Goal: Task Accomplishment & Management: Use online tool/utility

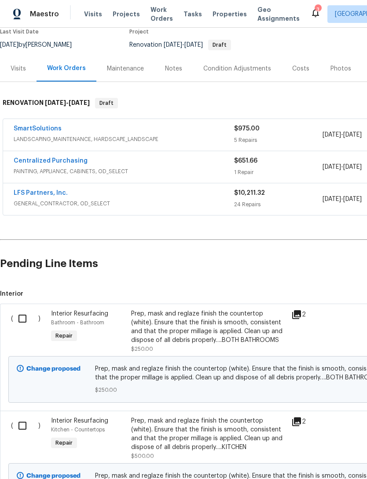
scroll to position [78, 0]
click at [23, 318] on input "checkbox" at bounding box center [25, 318] width 25 height 19
checkbox input "true"
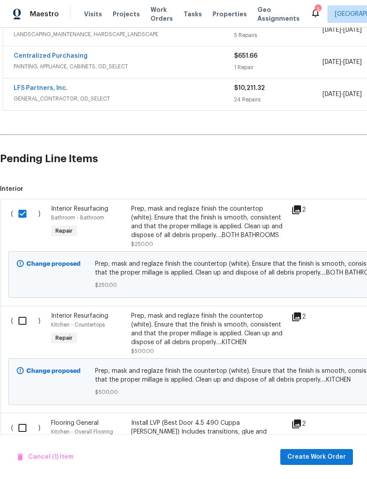
scroll to position [193, 0]
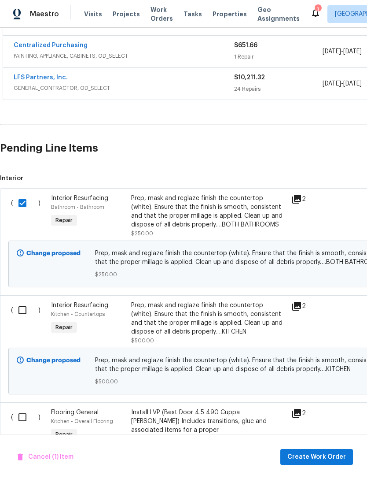
click at [23, 311] on input "checkbox" at bounding box center [25, 310] width 25 height 19
checkbox input "true"
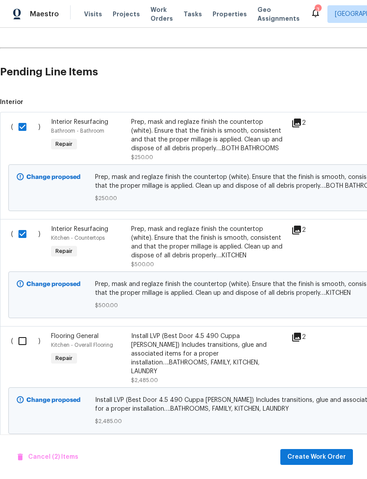
scroll to position [321, 0]
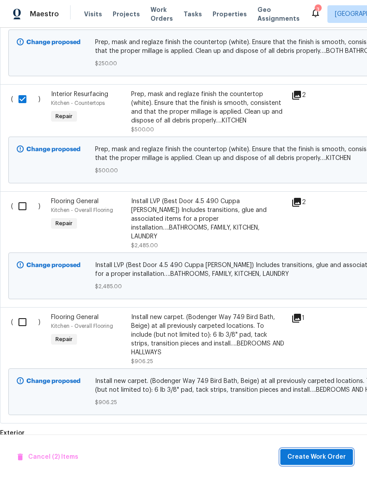
click at [319, 454] on span "Create Work Order" at bounding box center [317, 457] width 59 height 11
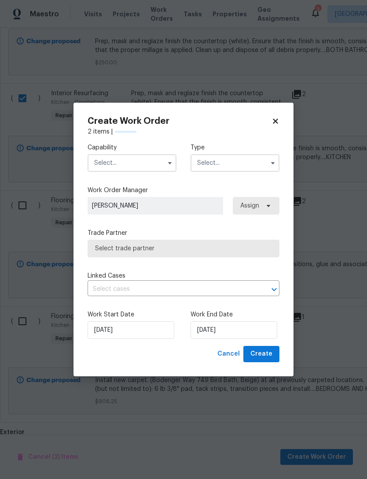
scroll to position [406, 0]
click at [163, 162] on input "text" at bounding box center [132, 163] width 89 height 18
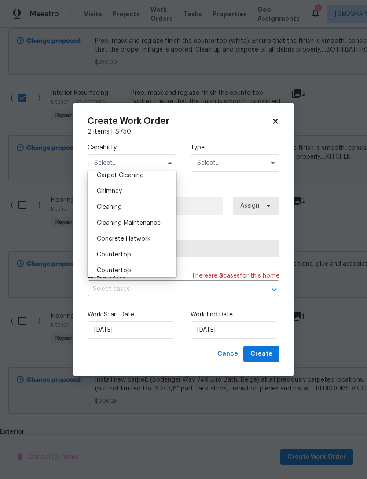
scroll to position [120, 0]
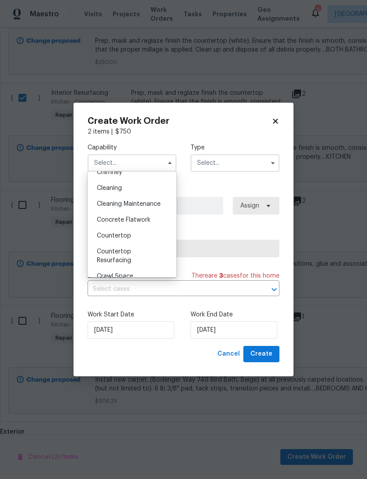
click at [167, 254] on div "Countertop Resurfacing" at bounding box center [132, 256] width 85 height 25
type input "Countertop Resurfacing"
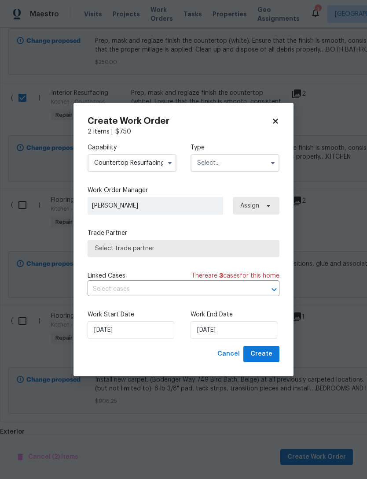
click at [235, 163] on input "text" at bounding box center [235, 163] width 89 height 18
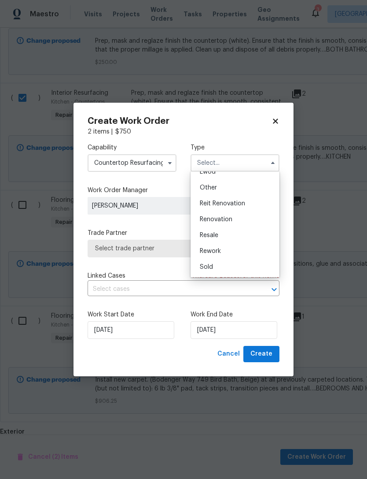
scroll to position [105, 0]
click at [249, 222] on div "Renovation" at bounding box center [235, 220] width 85 height 16
type input "Renovation"
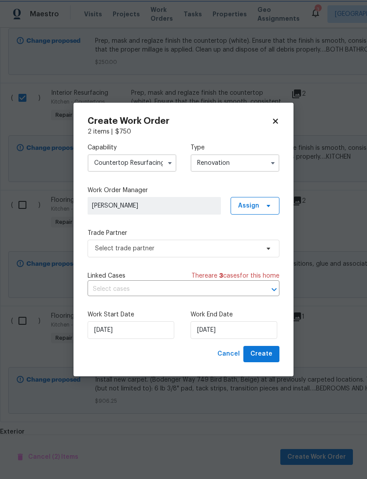
scroll to position [0, 0]
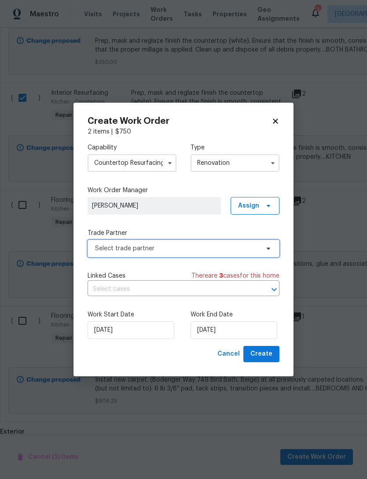
click at [249, 251] on span "Select trade partner" at bounding box center [177, 248] width 164 height 9
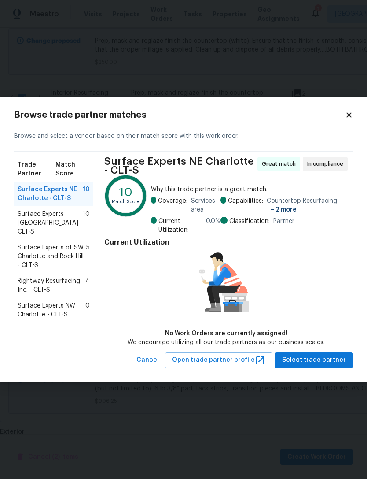
click at [82, 277] on span "Rightway Resurfacing Inc. - CLT-S" at bounding box center [52, 286] width 68 height 18
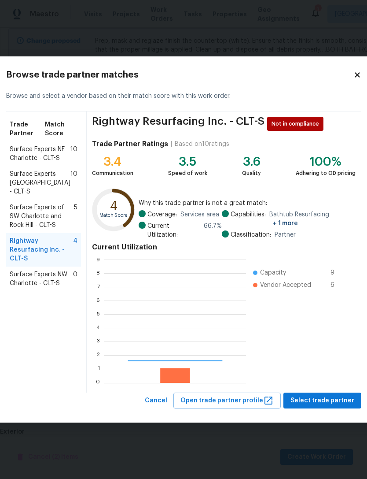
scroll to position [123, 142]
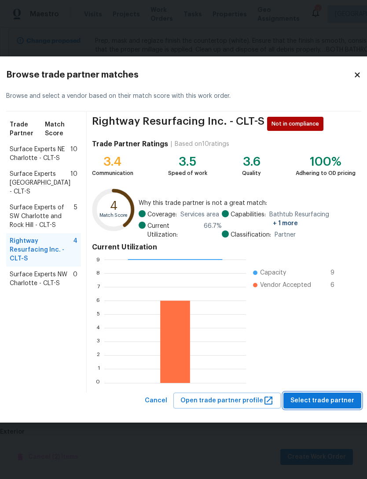
click at [327, 397] on span "Select trade partner" at bounding box center [323, 400] width 64 height 11
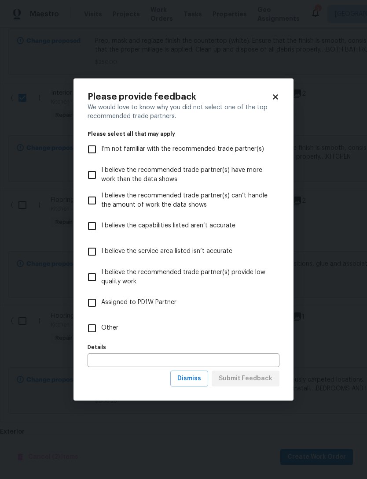
click at [94, 328] on input "Other" at bounding box center [92, 328] width 19 height 19
checkbox input "true"
click at [270, 382] on span "Submit Feedback" at bounding box center [246, 378] width 54 height 11
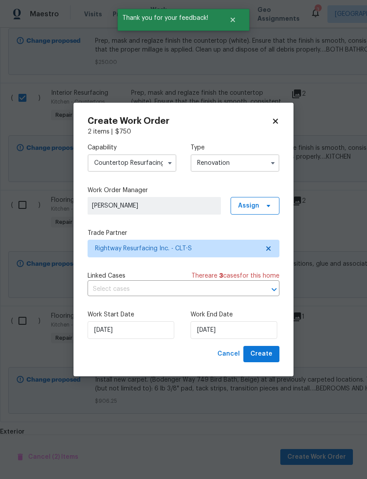
click at [276, 306] on div "Work Start Date [DATE] Work End Date [DATE]" at bounding box center [184, 324] width 192 height 43
click at [255, 331] on input "[DATE]" at bounding box center [234, 330] width 87 height 18
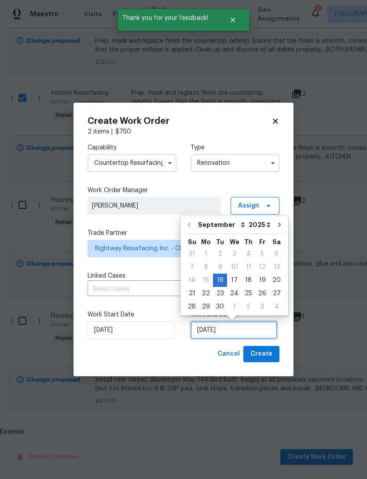
scroll to position [16, 0]
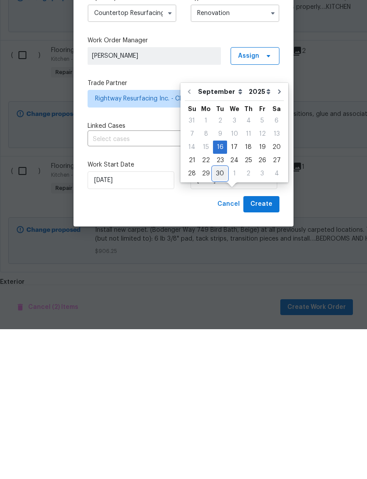
click at [224, 317] on div "30" at bounding box center [220, 323] width 14 height 12
type input "[DATE]"
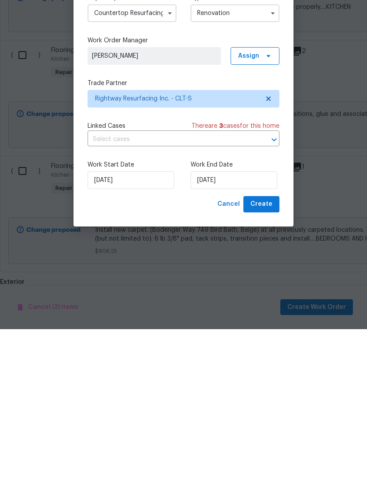
scroll to position [28, 0]
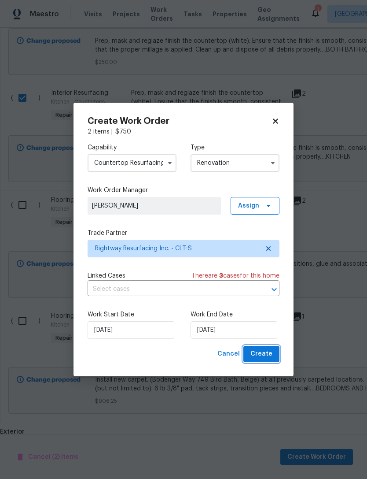
click at [271, 355] on span "Create" at bounding box center [262, 354] width 22 height 11
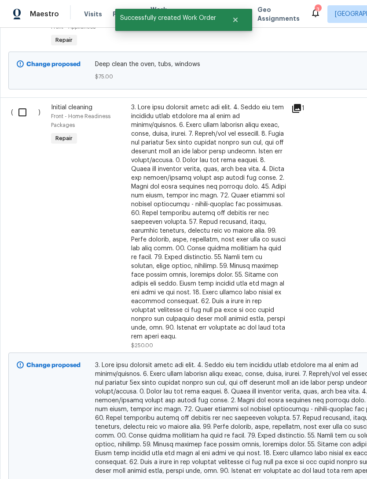
click at [25, 103] on input "checkbox" at bounding box center [25, 112] width 25 height 19
checkbox input "true"
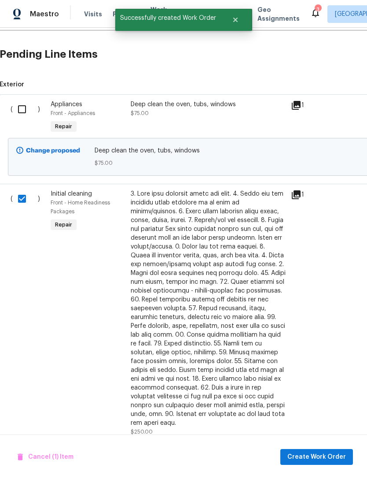
scroll to position [325, 0]
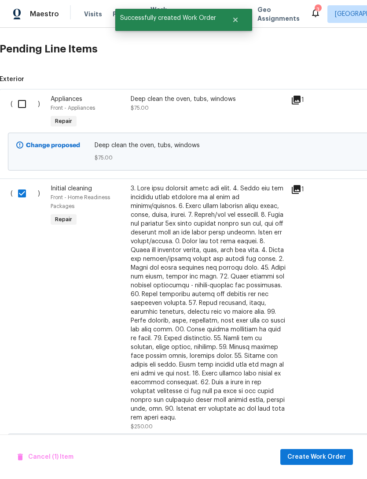
click at [26, 95] on input "checkbox" at bounding box center [25, 104] width 25 height 19
checkbox input "true"
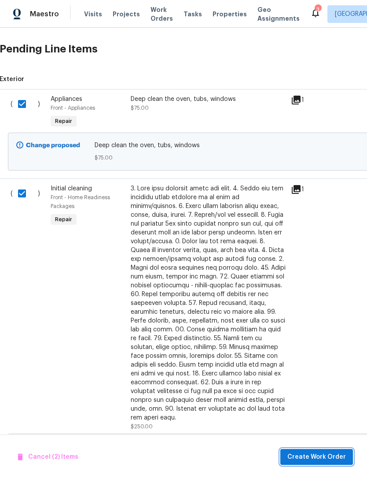
click at [318, 455] on span "Create Work Order" at bounding box center [317, 457] width 59 height 11
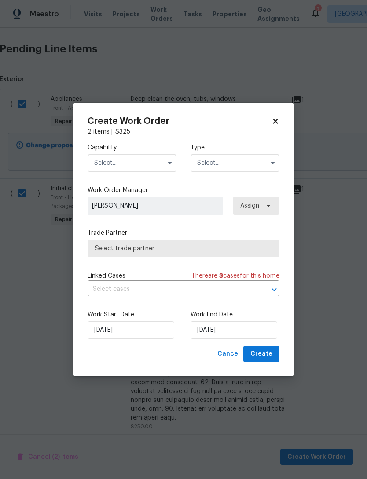
click at [154, 159] on input "text" at bounding box center [132, 163] width 89 height 18
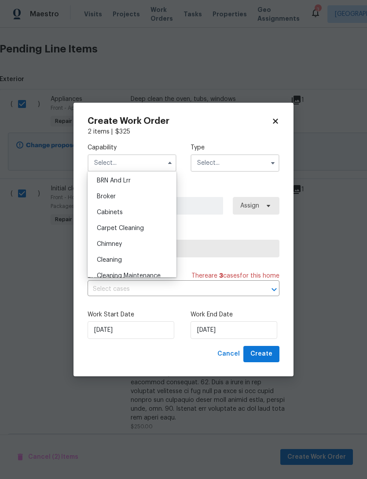
scroll to position [50, 0]
click at [158, 259] on div "Cleaning" at bounding box center [132, 259] width 85 height 16
type input "Cleaning"
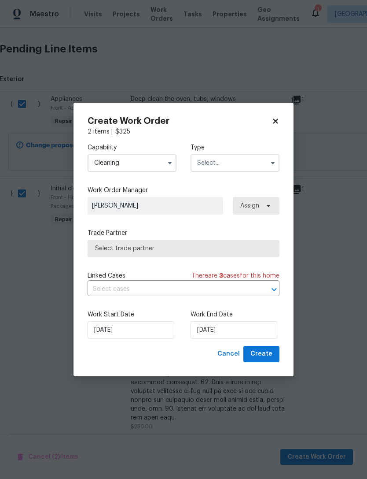
click at [244, 160] on input "text" at bounding box center [235, 163] width 89 height 18
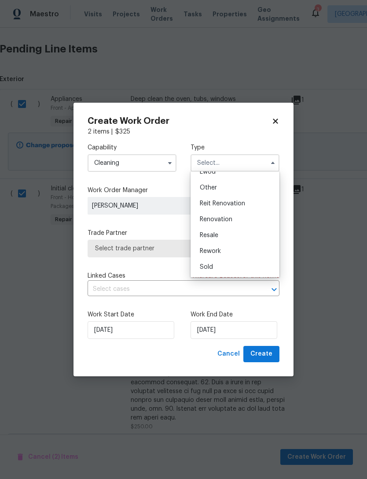
scroll to position [105, 0]
click at [252, 220] on div "Renovation" at bounding box center [235, 220] width 85 height 16
type input "Renovation"
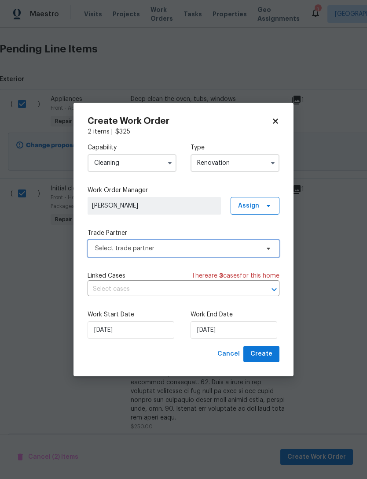
click at [251, 247] on span "Select trade partner" at bounding box center [177, 248] width 164 height 9
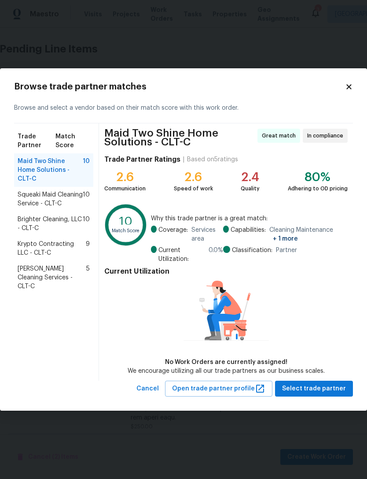
click at [84, 224] on span "10" at bounding box center [86, 224] width 7 height 18
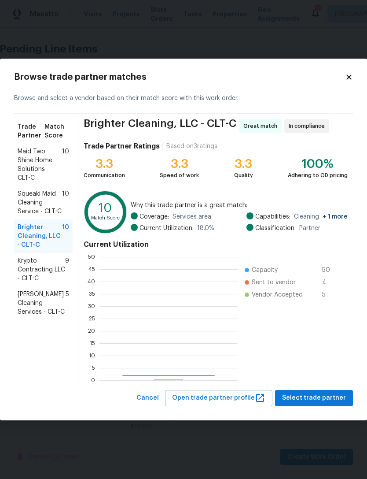
scroll to position [123, 138]
click at [65, 272] on span "9" at bounding box center [67, 269] width 4 height 26
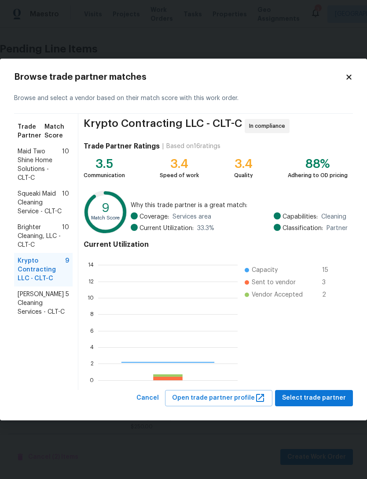
scroll to position [123, 140]
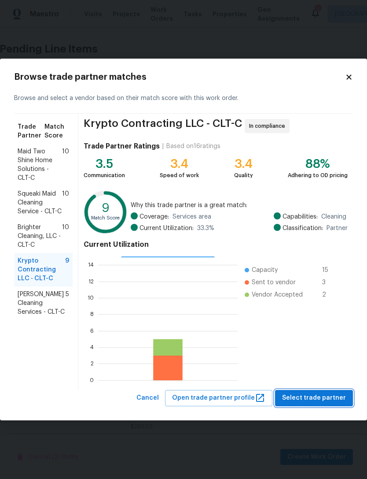
click at [322, 397] on span "Select trade partner" at bounding box center [314, 398] width 64 height 11
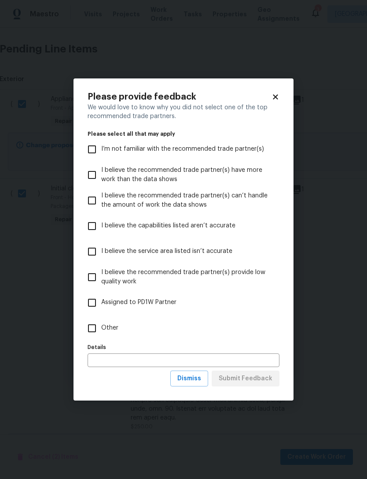
click at [96, 327] on input "Other" at bounding box center [92, 328] width 19 height 19
checkbox input "true"
click at [274, 380] on button "Submit Feedback" at bounding box center [246, 379] width 68 height 16
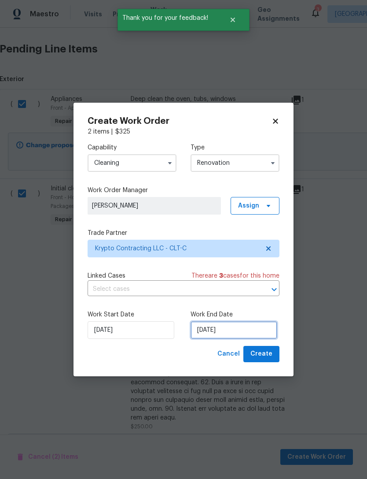
click at [255, 326] on input "[DATE]" at bounding box center [234, 330] width 87 height 18
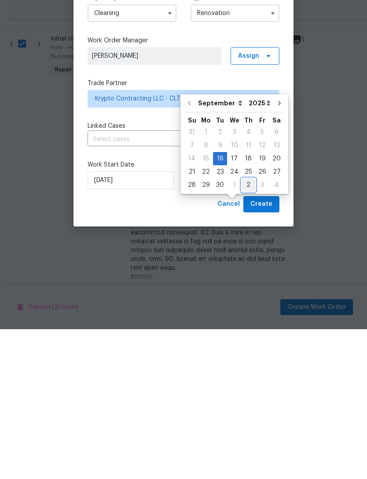
click at [244, 329] on div "2" at bounding box center [249, 335] width 14 height 12
type input "[DATE]"
select select "9"
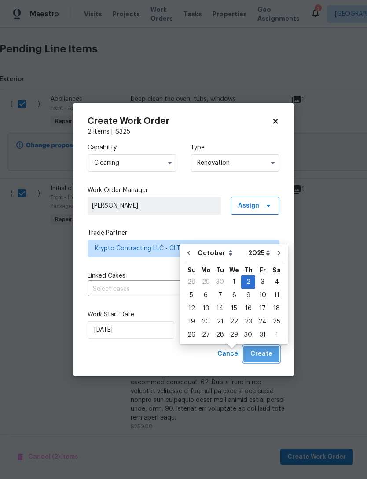
click at [267, 353] on span "Create" at bounding box center [262, 354] width 22 height 11
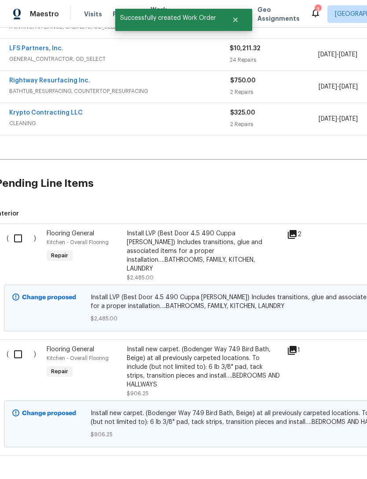
scroll to position [223, 5]
click at [18, 345] on input "checkbox" at bounding box center [20, 354] width 25 height 19
checkbox input "true"
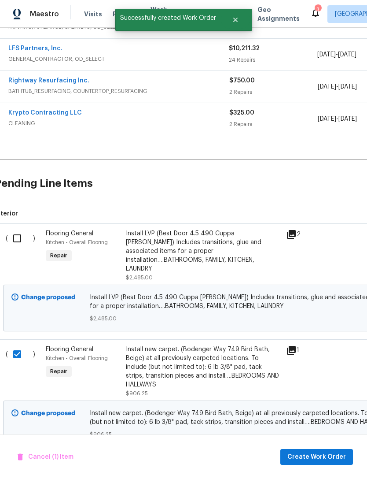
click at [15, 229] on input "checkbox" at bounding box center [20, 238] width 25 height 19
checkbox input "true"
click at [324, 455] on span "Create Work Order" at bounding box center [317, 457] width 59 height 11
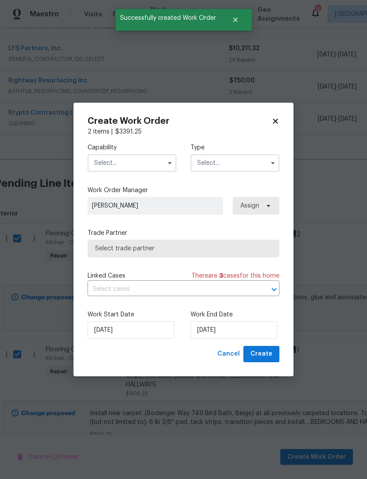
click at [155, 165] on input "text" at bounding box center [132, 163] width 89 height 18
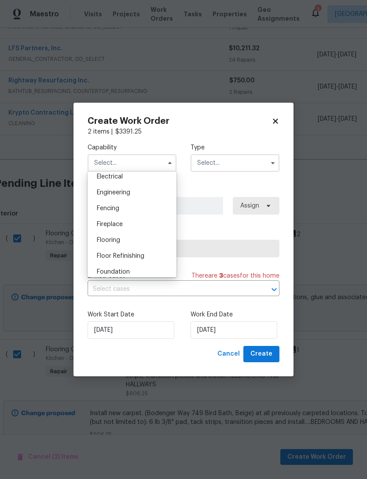
scroll to position [289, 0]
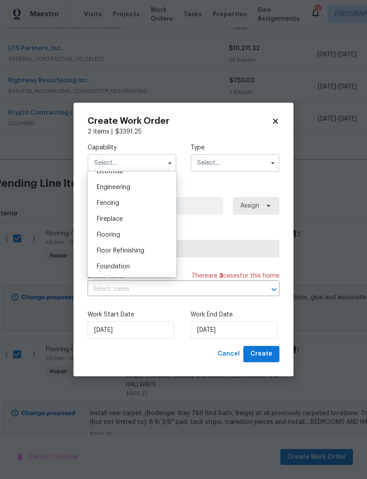
click at [162, 234] on div "Flooring" at bounding box center [132, 235] width 85 height 16
type input "Flooring"
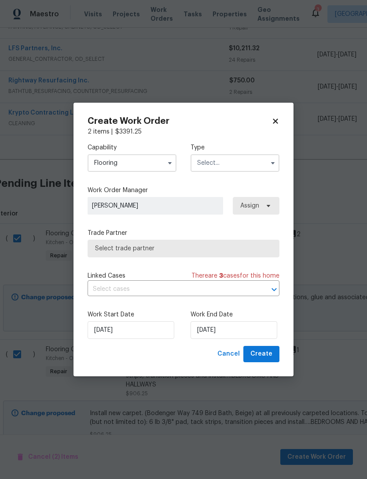
click at [246, 158] on input "text" at bounding box center [235, 163] width 89 height 18
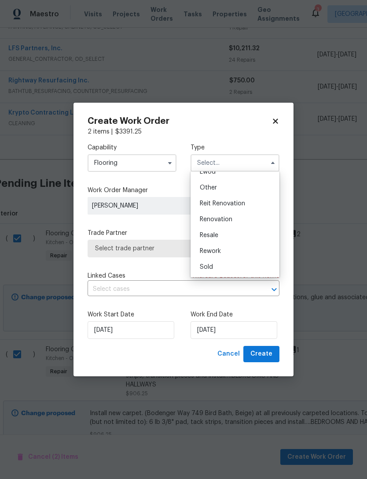
scroll to position [105, 0]
click at [254, 219] on div "Renovation" at bounding box center [235, 220] width 85 height 16
type input "Renovation"
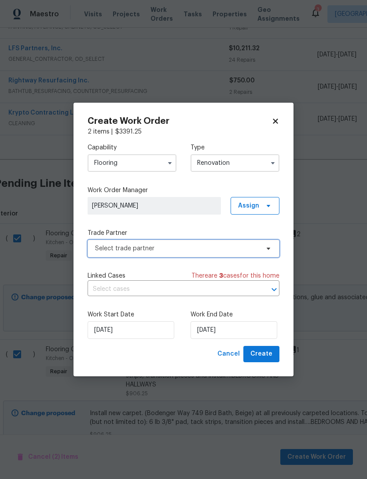
click at [258, 246] on span "Select trade partner" at bounding box center [177, 248] width 164 height 9
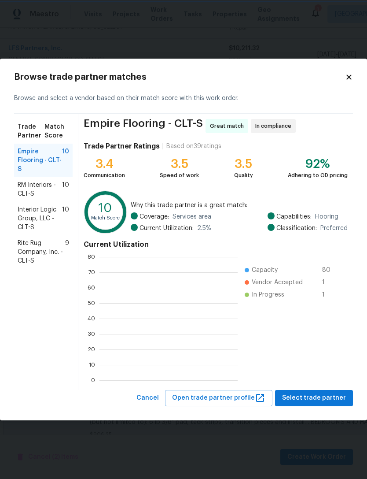
scroll to position [123, 138]
click at [52, 250] on span "Rite Rug Company, Inc. - CLT-S" at bounding box center [42, 252] width 48 height 26
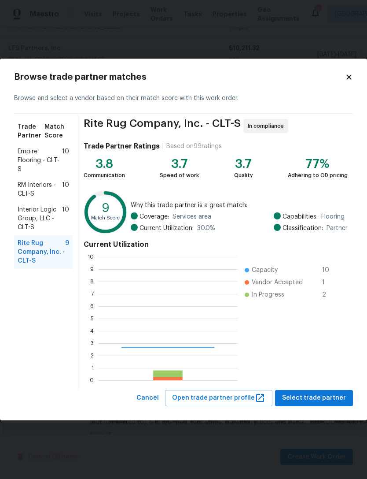
scroll to position [123, 140]
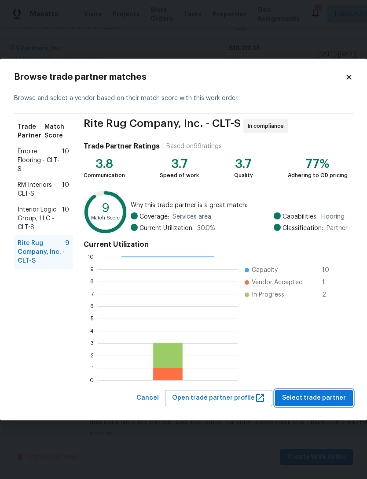
click at [329, 393] on span "Select trade partner" at bounding box center [314, 398] width 64 height 11
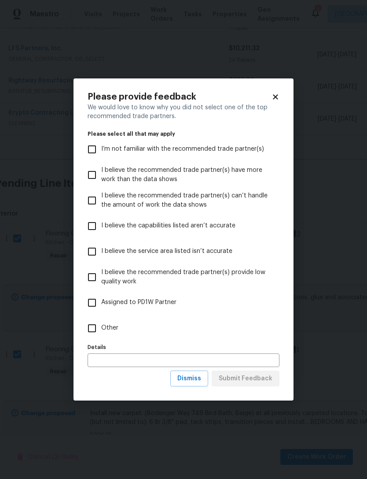
click at [96, 329] on input "Other" at bounding box center [92, 328] width 19 height 19
checkbox input "true"
click at [270, 382] on span "Submit Feedback" at bounding box center [246, 378] width 54 height 11
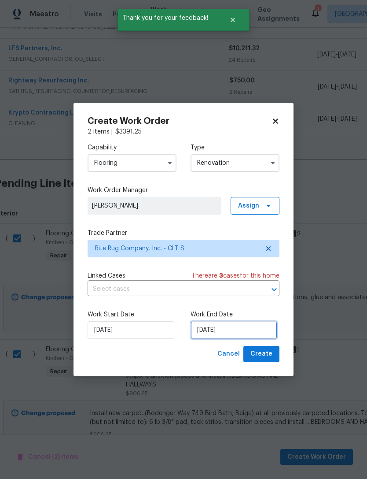
click at [262, 326] on input "[DATE]" at bounding box center [234, 330] width 87 height 18
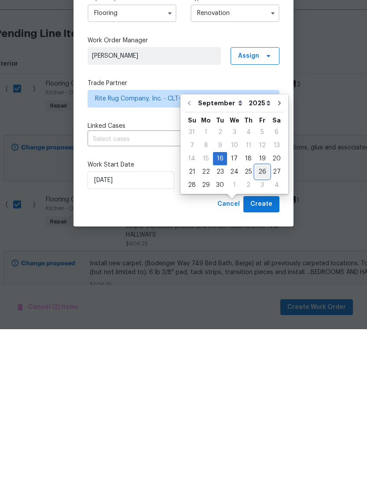
click at [260, 315] on div "26" at bounding box center [263, 321] width 14 height 12
type input "[DATE]"
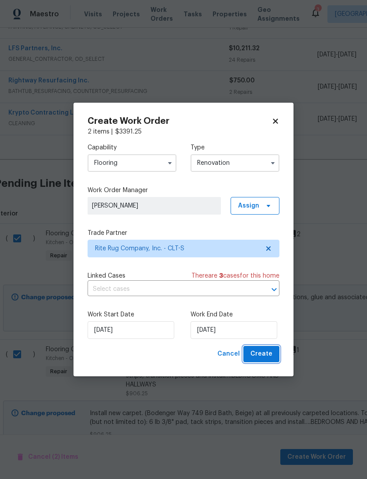
click at [275, 355] on button "Create" at bounding box center [262, 354] width 36 height 16
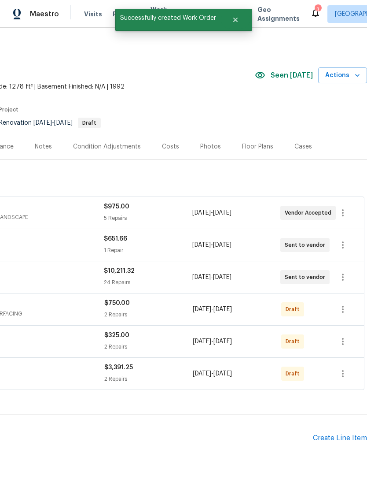
scroll to position [0, 130]
click at [347, 304] on icon "button" at bounding box center [343, 309] width 11 height 11
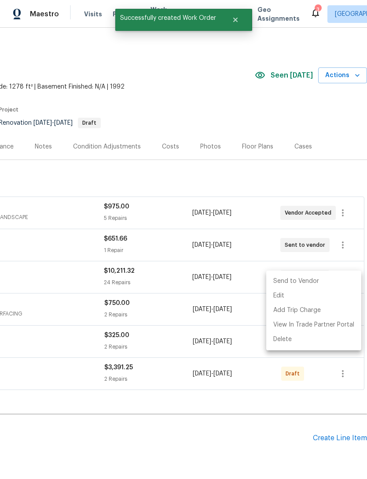
click at [330, 281] on li "Send to Vendor" at bounding box center [314, 281] width 95 height 15
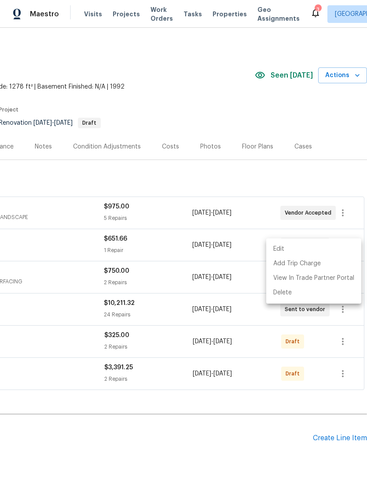
click at [345, 314] on div at bounding box center [183, 239] width 367 height 479
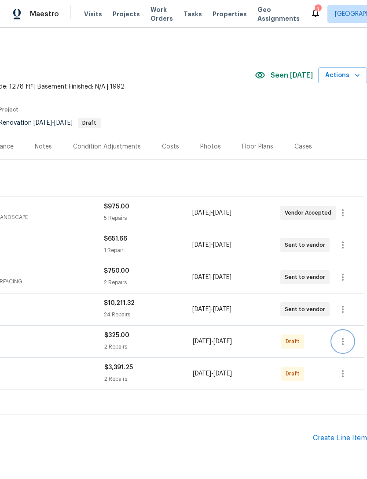
click at [345, 336] on icon "button" at bounding box center [343, 341] width 11 height 11
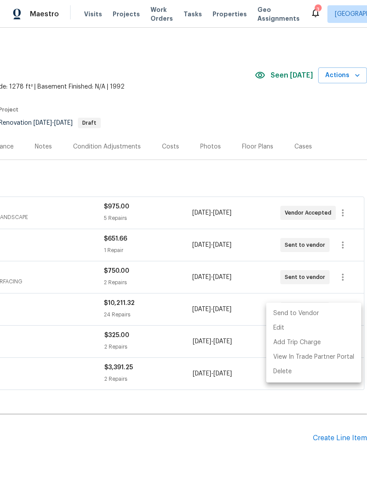
click at [325, 312] on li "Send to Vendor" at bounding box center [314, 313] width 95 height 15
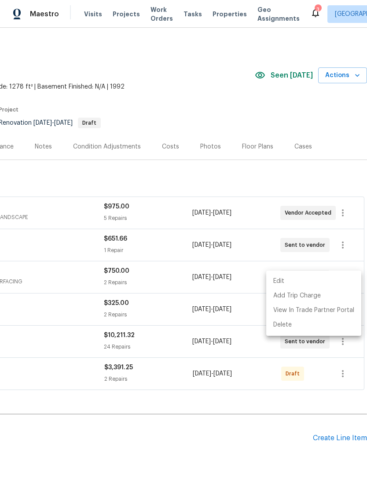
click at [346, 346] on div at bounding box center [183, 239] width 367 height 479
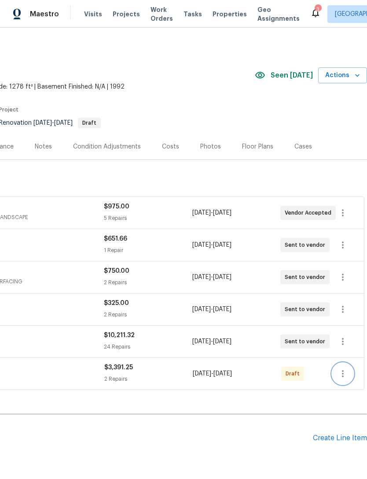
click at [344, 368] on icon "button" at bounding box center [343, 373] width 11 height 11
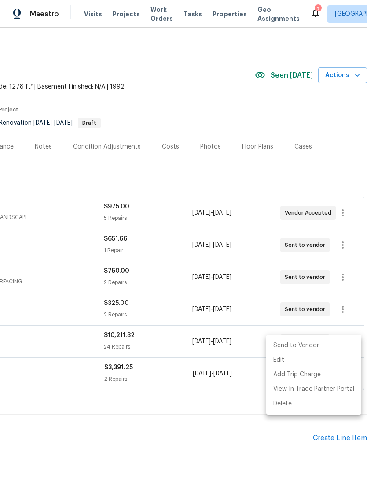
click at [318, 346] on li "Send to Vendor" at bounding box center [314, 345] width 95 height 15
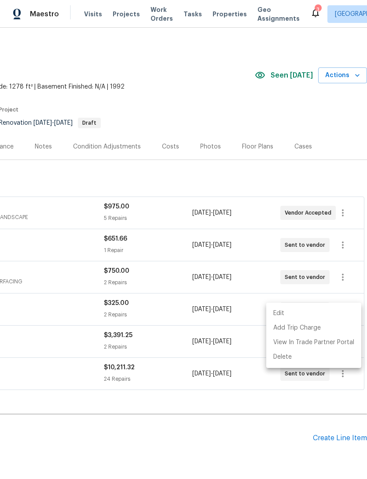
click at [230, 376] on div at bounding box center [183, 239] width 367 height 479
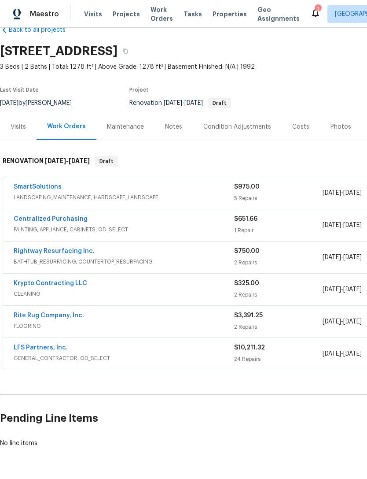
scroll to position [20, 0]
